Goal: Task Accomplishment & Management: Manage account settings

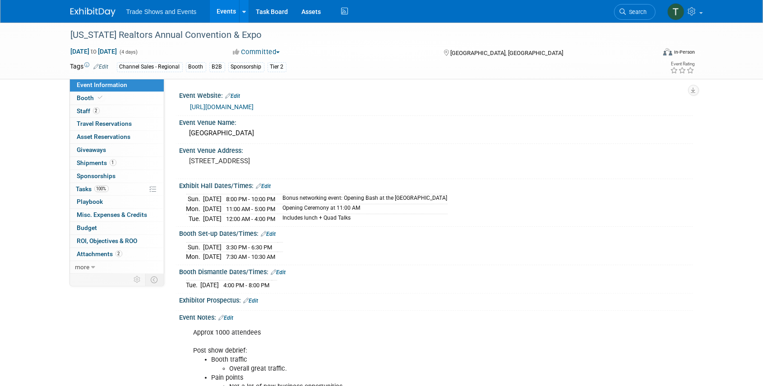
click at [628, 14] on span "Search" at bounding box center [636, 12] width 21 height 7
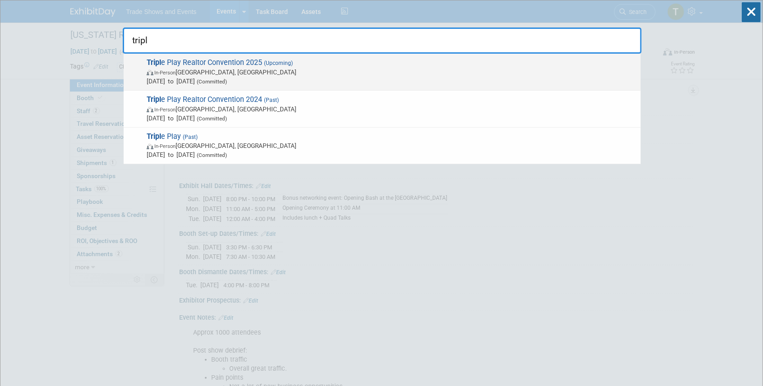
type input "tripl"
click at [227, 62] on span "Tripl e Play Realtor Convention 2025 (Upcoming) In-Person [GEOGRAPHIC_DATA], [G…" at bounding box center [390, 72] width 492 height 28
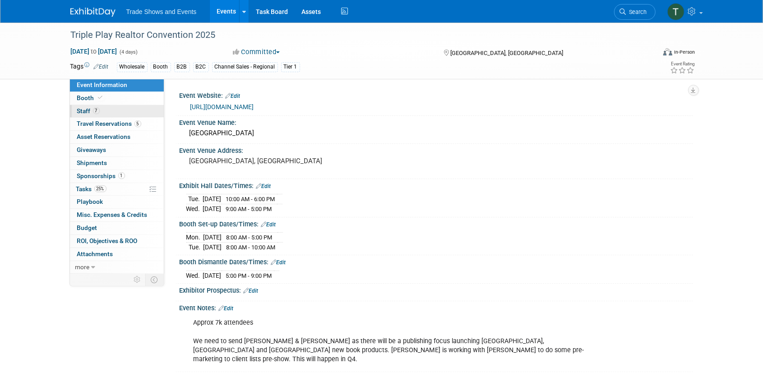
click at [91, 108] on span "Staff 7" at bounding box center [88, 110] width 23 height 7
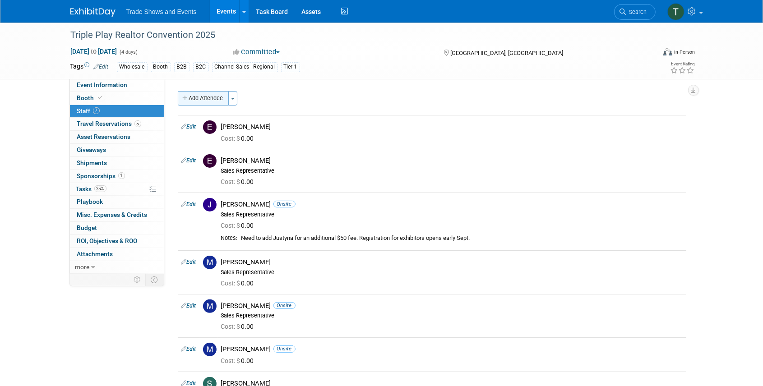
click at [211, 98] on button "Add Attendee" at bounding box center [203, 98] width 51 height 14
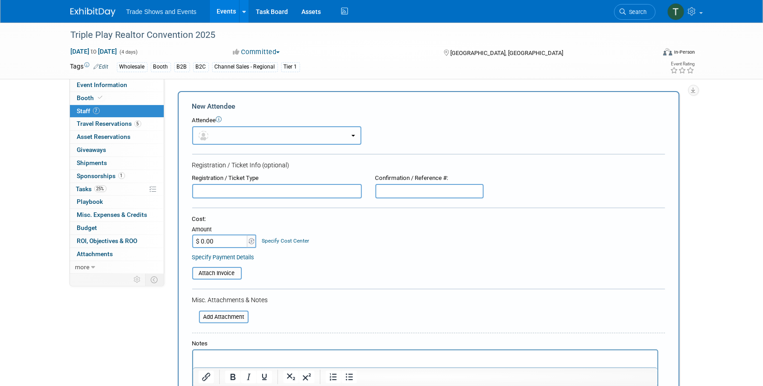
click at [220, 133] on button "button" at bounding box center [276, 135] width 169 height 19
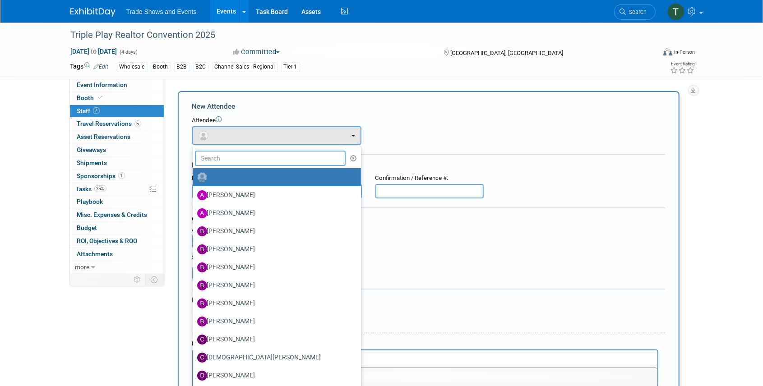
click at [211, 157] on input "text" at bounding box center [270, 158] width 151 height 15
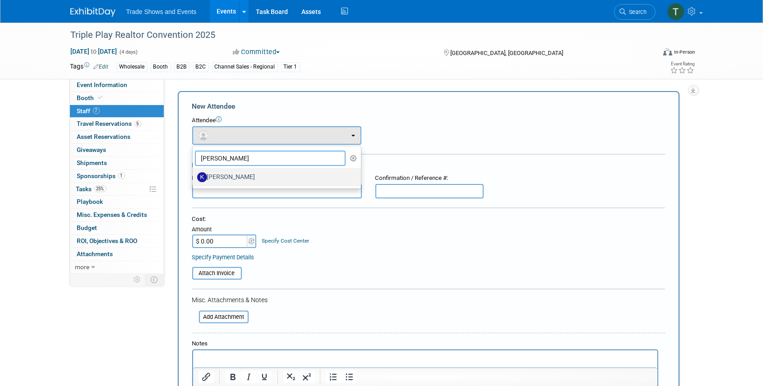
type input "[PERSON_NAME]"
click at [231, 177] on label "[PERSON_NAME]" at bounding box center [274, 177] width 155 height 14
click at [194, 177] on input "[PERSON_NAME]" at bounding box center [191, 176] width 6 height 6
select select "0ea9365b-c211-44b7-94a7-f713d6f1a32c"
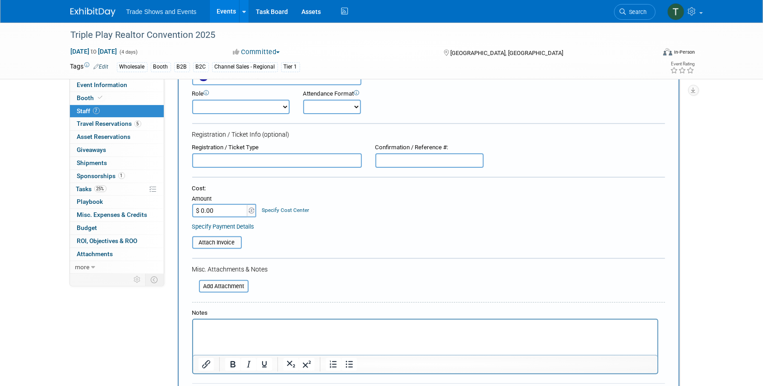
scroll to position [60, 0]
click at [333, 108] on select "Onsite Remote" at bounding box center [332, 106] width 58 height 14
select select "1"
click at [303, 99] on select "Onsite Remote" at bounding box center [332, 106] width 58 height 14
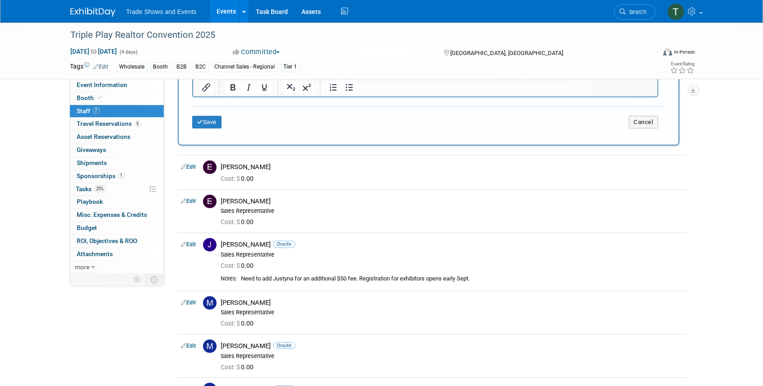
scroll to position [331, 0]
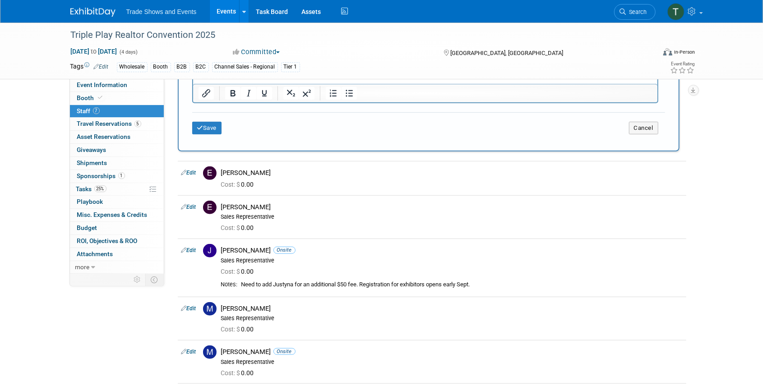
click at [209, 118] on div "Save Cancel" at bounding box center [428, 126] width 473 height 29
click at [210, 124] on button "Save" at bounding box center [207, 128] width 30 height 13
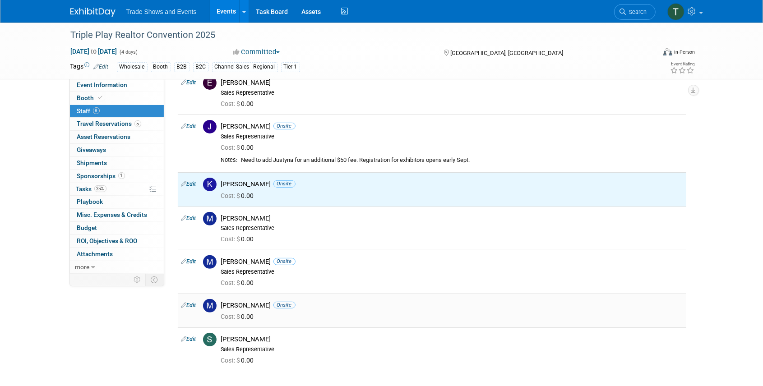
scroll to position [78, 0]
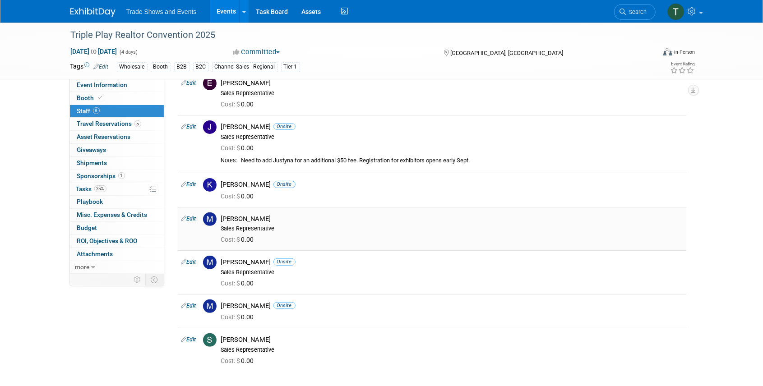
click at [193, 216] on link "Edit" at bounding box center [188, 219] width 15 height 6
select select "637fb104-497d-45f1-b7d4-9e00e1d0da07"
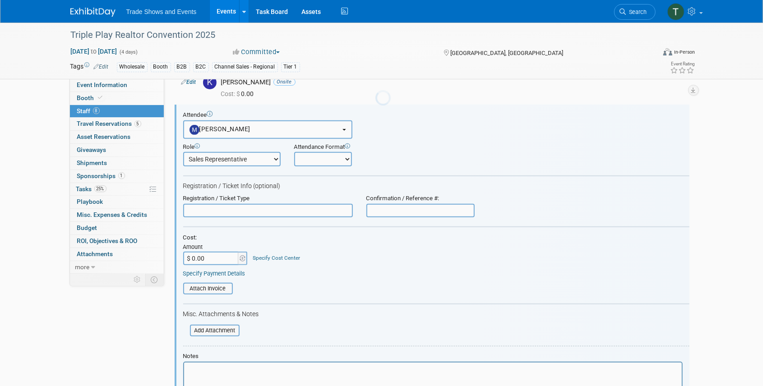
scroll to position [0, 0]
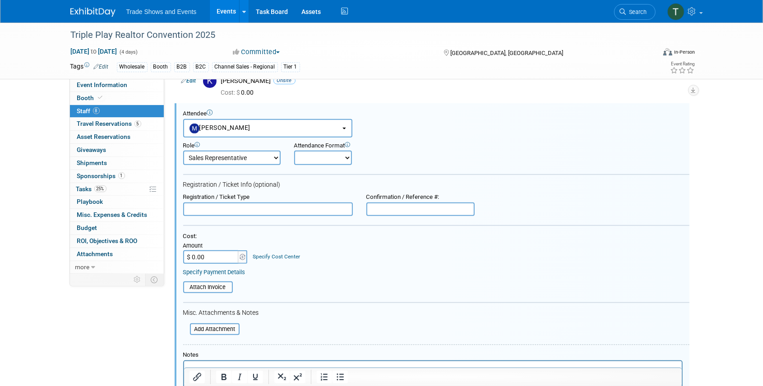
click at [312, 157] on select "Onsite Remote" at bounding box center [323, 158] width 58 height 14
select select "1"
click at [294, 151] on select "Onsite Remote" at bounding box center [323, 158] width 58 height 14
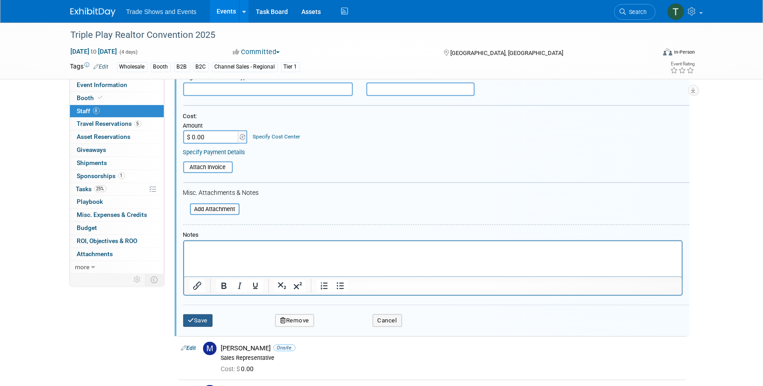
drag, startPoint x: 202, startPoint y: 317, endPoint x: 208, endPoint y: 316, distance: 5.9
click at [202, 317] on button "Save" at bounding box center [198, 321] width 30 height 13
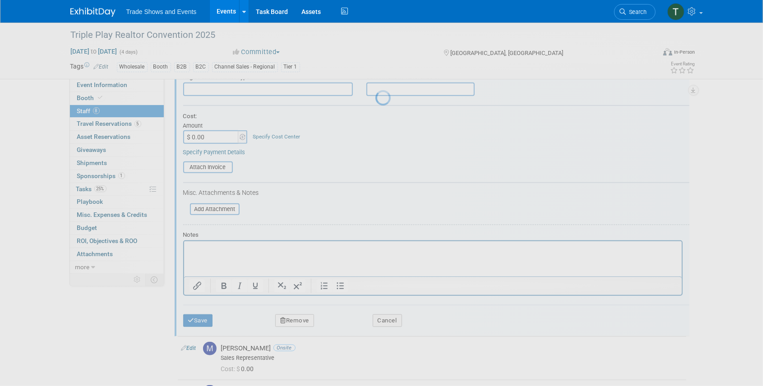
scroll to position [168, 0]
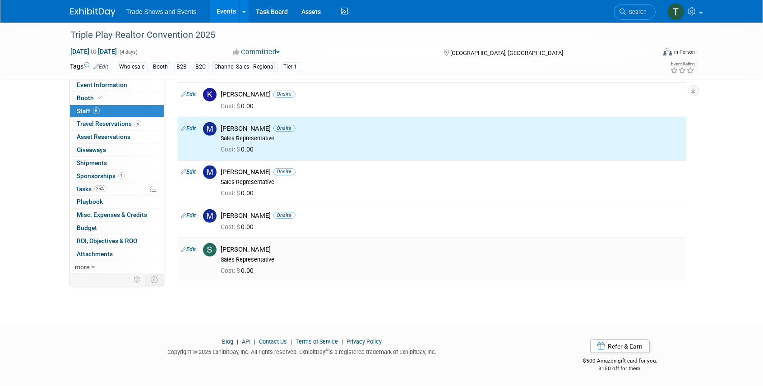
click at [190, 248] on link "Edit" at bounding box center [188, 249] width 15 height 6
select select "669cbddf-260d-48bf-970e-c5070ce4ba8c"
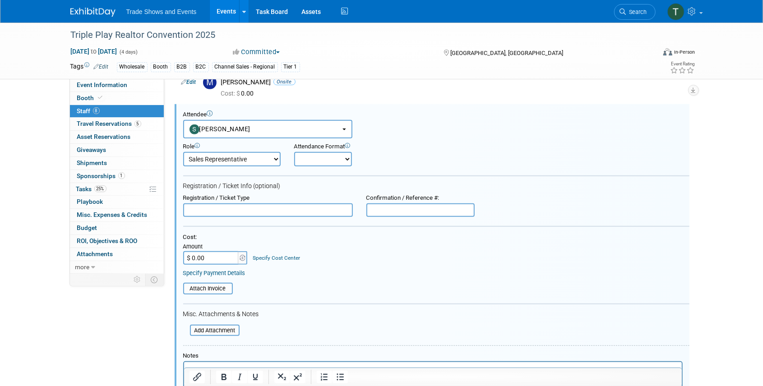
scroll to position [0, 0]
click at [316, 157] on select "Onsite Remote" at bounding box center [323, 159] width 58 height 14
select select "1"
click at [294, 152] on select "Onsite Remote" at bounding box center [323, 159] width 58 height 14
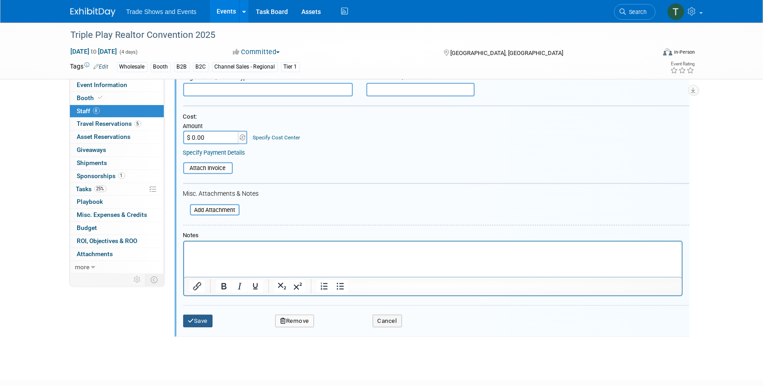
click at [204, 319] on button "Save" at bounding box center [198, 321] width 30 height 13
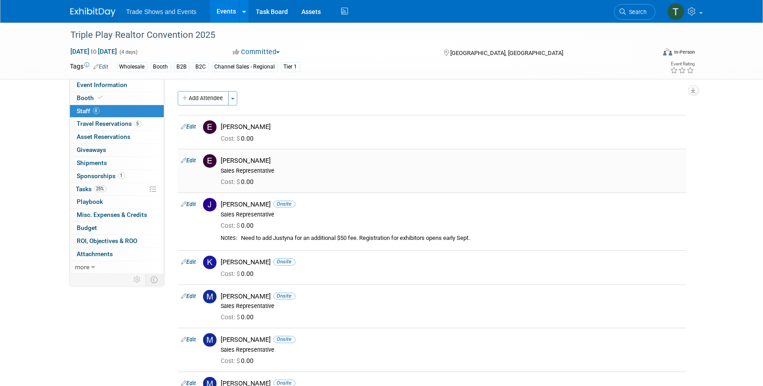
click at [191, 160] on link "Edit" at bounding box center [188, 161] width 15 height 6
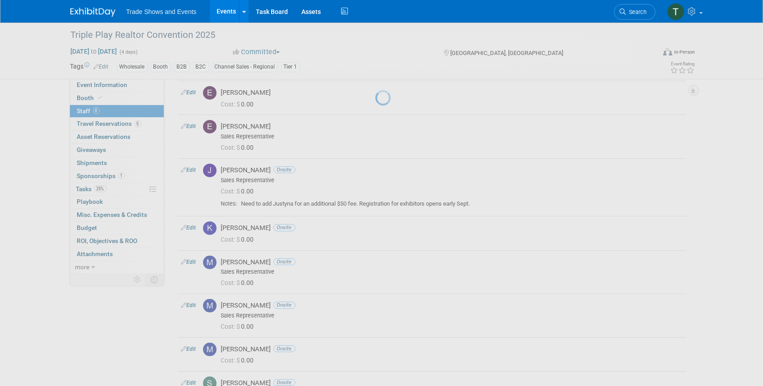
select select "08c7f727-213a-477a-9ff0-a5623c55f904"
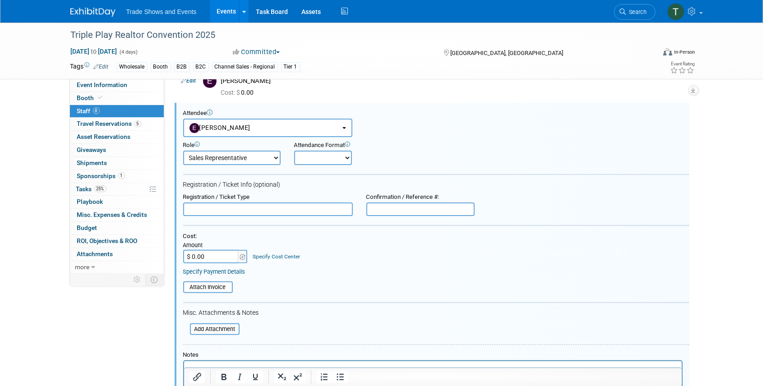
click at [333, 156] on select "Onsite Remote" at bounding box center [323, 158] width 58 height 14
select select "1"
click at [294, 151] on select "Onsite Remote" at bounding box center [323, 158] width 58 height 14
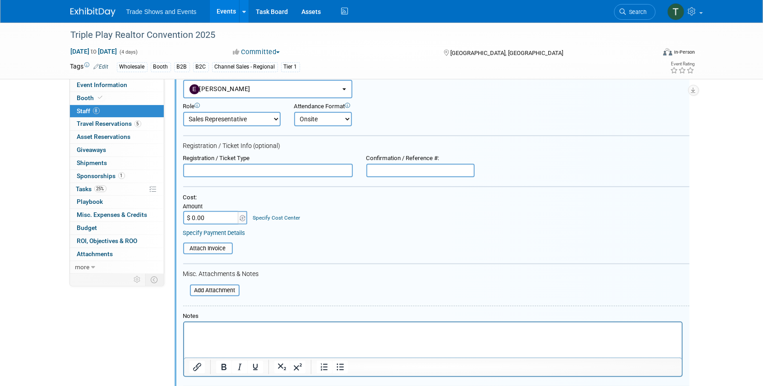
scroll to position [136, 0]
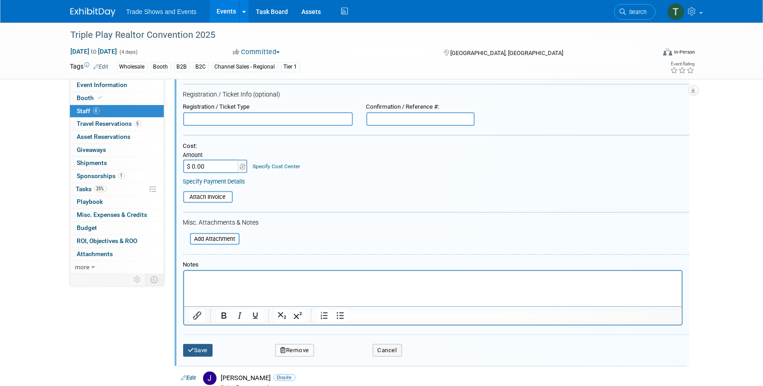
click at [199, 346] on button "Save" at bounding box center [198, 350] width 30 height 13
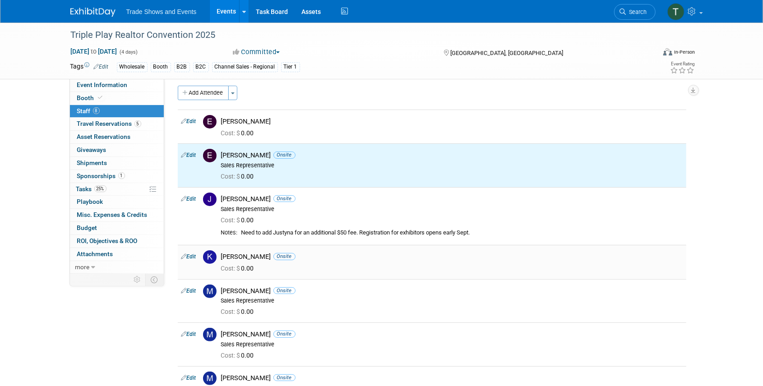
scroll to position [0, 0]
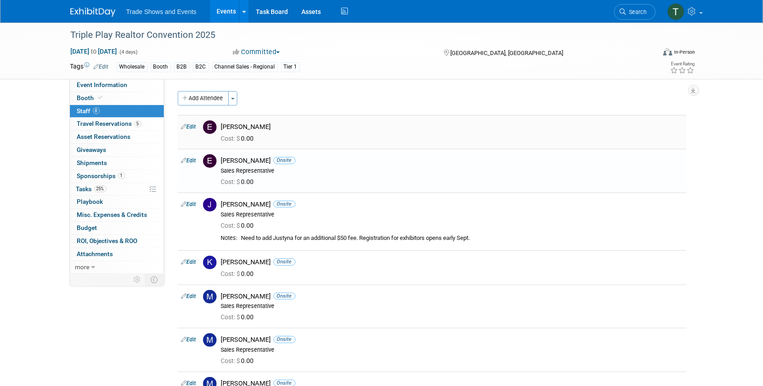
click at [189, 126] on link "Edit" at bounding box center [188, 127] width 15 height 6
select select "3431af3c-20b4-47ac-8aca-93bb85693ae0"
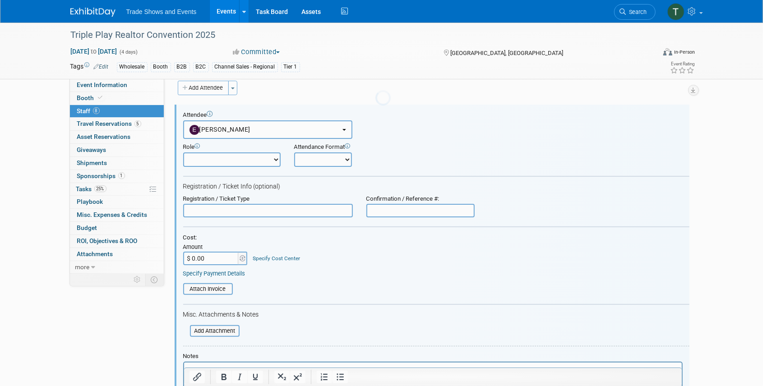
scroll to position [12, 0]
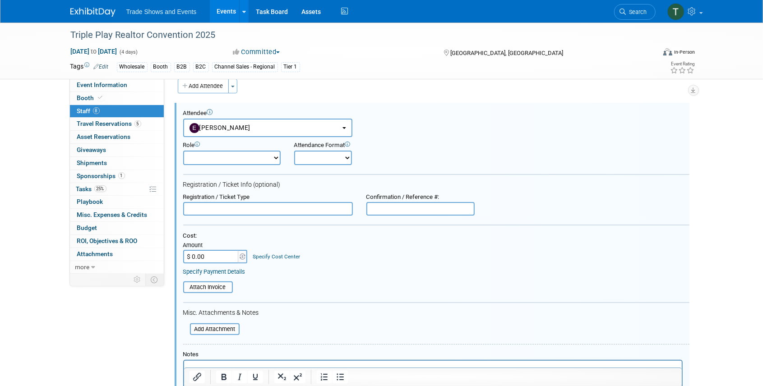
click at [323, 158] on select "Onsite Remote" at bounding box center [323, 158] width 58 height 14
select select "1"
click at [294, 151] on select "Onsite Remote" at bounding box center [323, 158] width 58 height 14
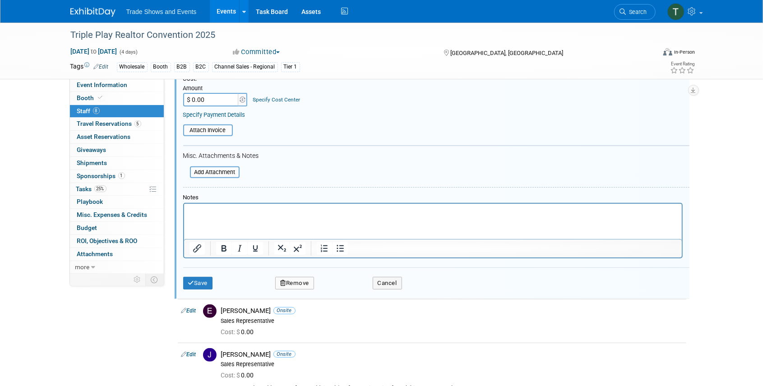
scroll to position [223, 0]
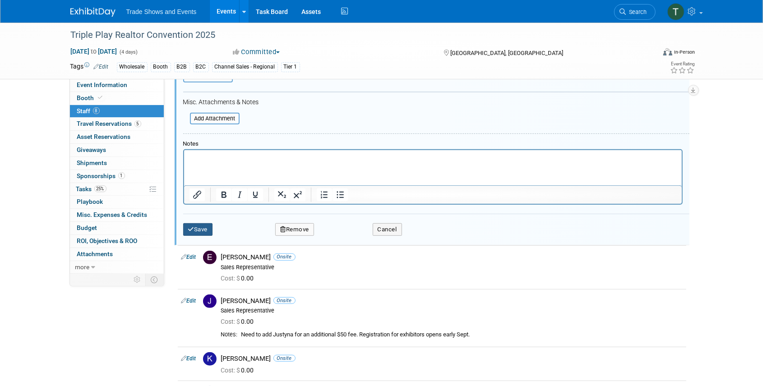
click at [199, 230] on button "Save" at bounding box center [198, 229] width 30 height 13
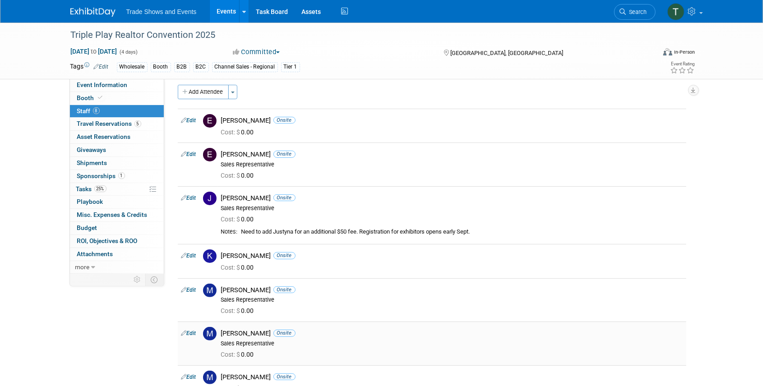
scroll to position [0, 0]
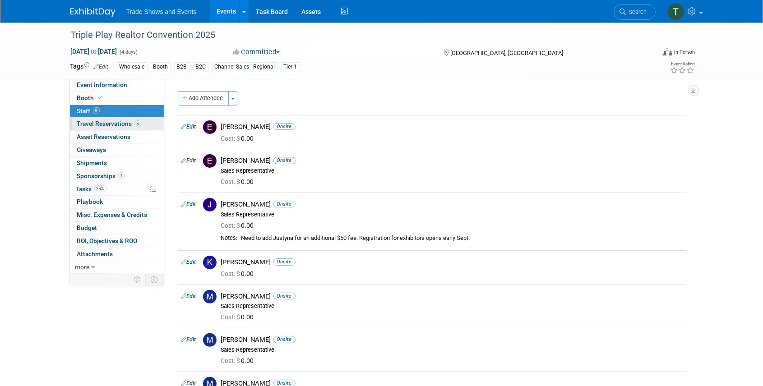
click at [133, 121] on span "Travel Reservations 5" at bounding box center [109, 123] width 64 height 7
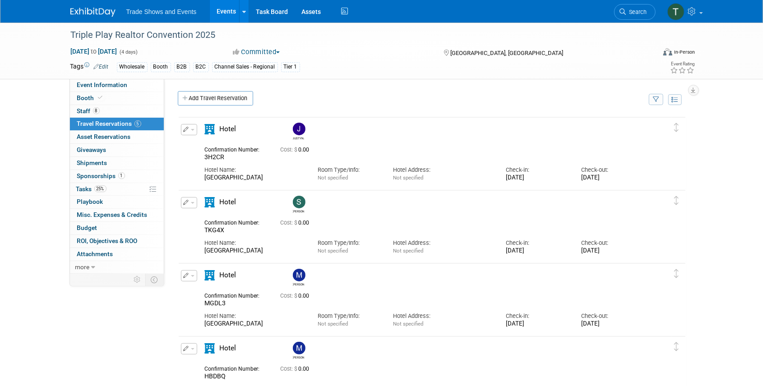
click at [628, 8] on link "Search" at bounding box center [635, 12] width 42 height 16
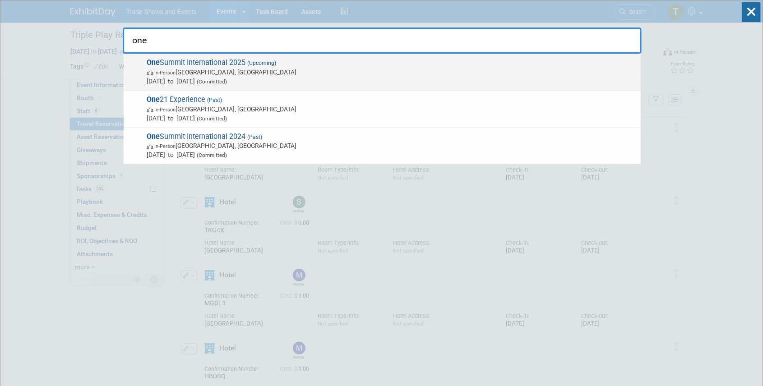
type input "one"
click at [207, 64] on span "One Summit International 2025 (Upcoming) In-Person [GEOGRAPHIC_DATA], [GEOGRAPH…" at bounding box center [390, 72] width 492 height 28
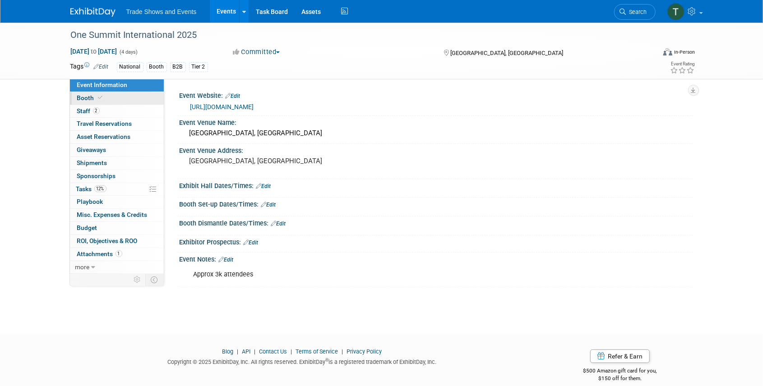
click at [93, 96] on span "Booth" at bounding box center [91, 97] width 28 height 7
